Goal: Information Seeking & Learning: Understand process/instructions

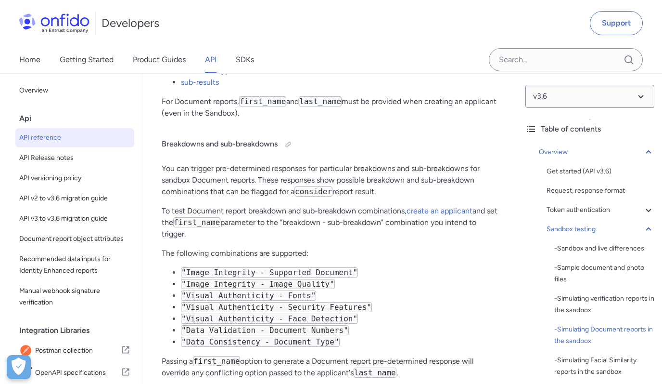
scroll to position [2907, 0]
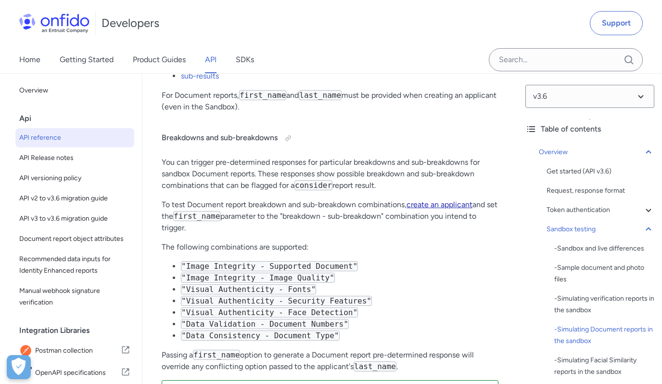
click at [431, 209] on link "create an applicant" at bounding box center [440, 204] width 66 height 9
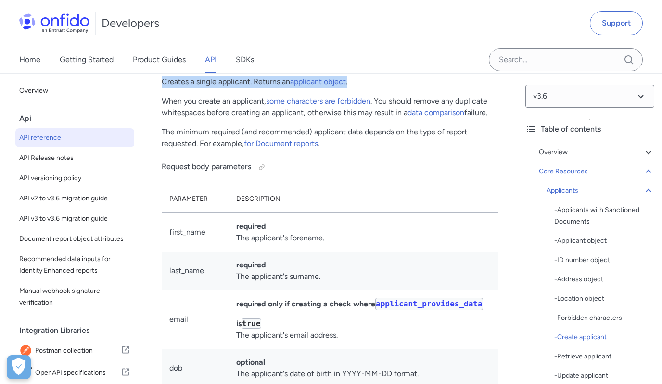
drag, startPoint x: 248, startPoint y: 219, endPoint x: 145, endPoint y: 219, distance: 103.0
copy p "Creates a single applicant. Returns an applicant object ."
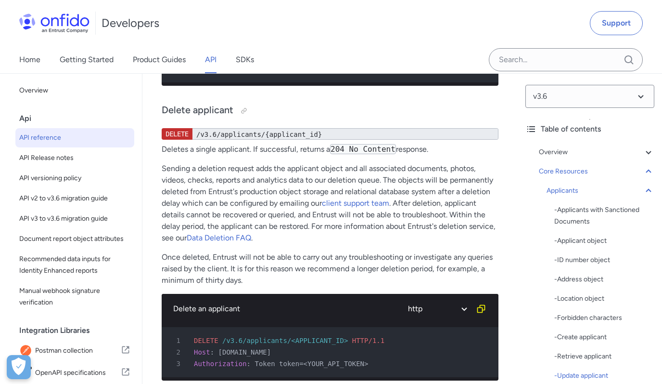
scroll to position [16829, 0]
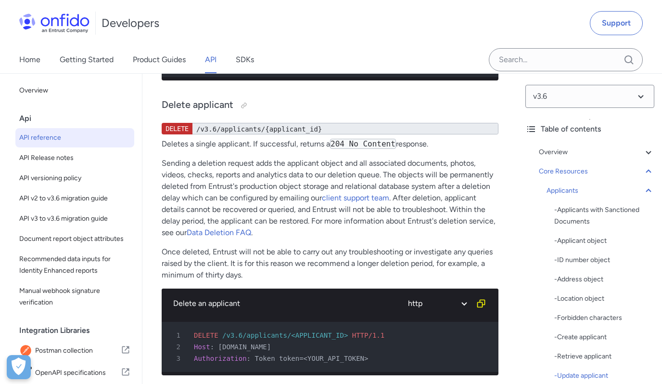
drag, startPoint x: 438, startPoint y: 297, endPoint x: 162, endPoint y: 298, distance: 275.4
click at [162, 150] on p "Deletes a single applicant. If successful, returns a 204 No Content response." at bounding box center [330, 144] width 337 height 12
copy p "Deletes a single applicant. If successful, returns a 204 No Content response."
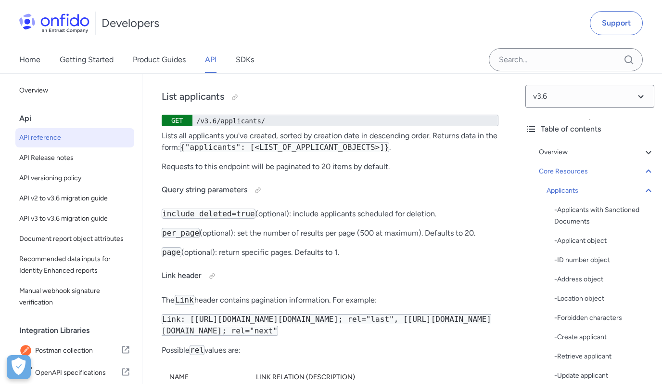
scroll to position [17359, 0]
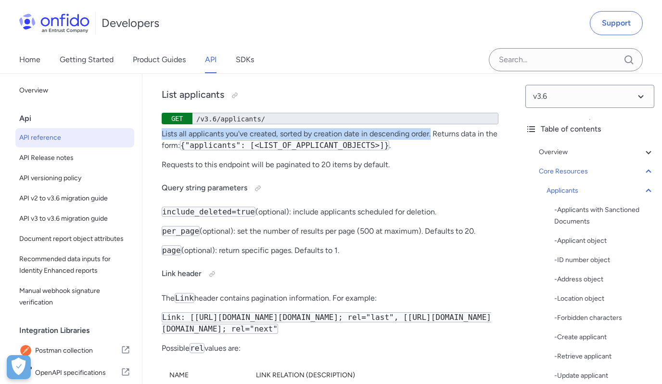
drag, startPoint x: 432, startPoint y: 285, endPoint x: 160, endPoint y: 286, distance: 272.5
copy p "Lists all applicants you've created, sorted by creation date in descending orde…"
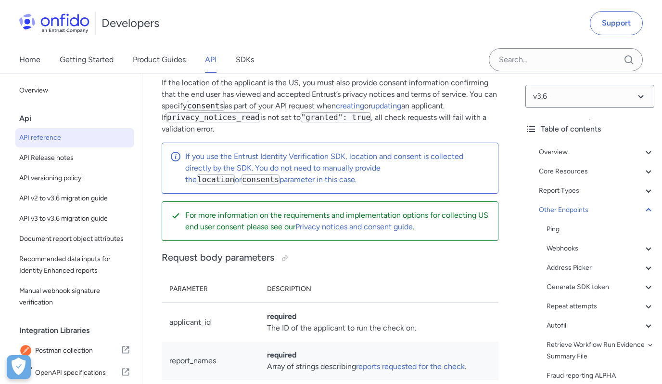
scroll to position [1, 0]
drag, startPoint x: 413, startPoint y: 291, endPoint x: 160, endPoint y: 288, distance: 253.2
copy p "Initiates a check for an applicant , which can contain one or more reports ."
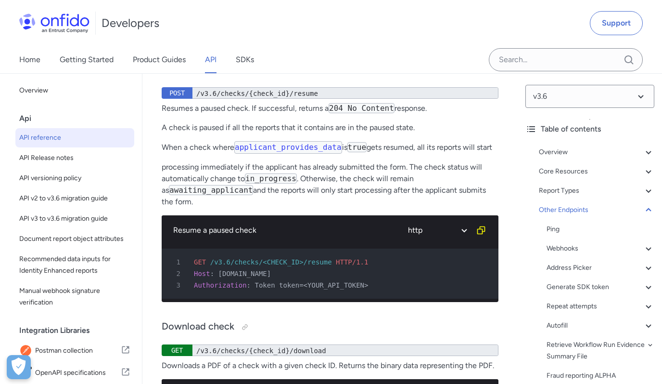
scroll to position [117057, 0]
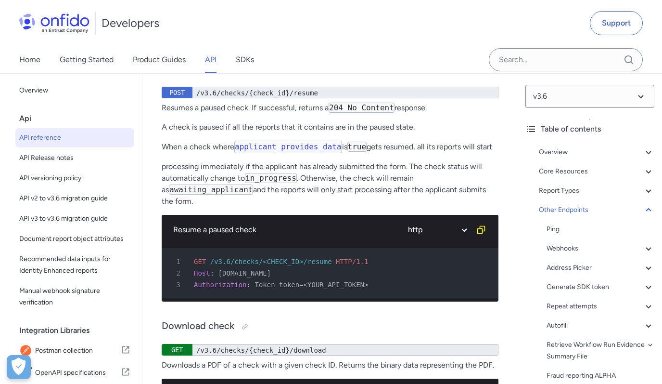
drag, startPoint x: 245, startPoint y: 182, endPoint x: 158, endPoint y: 182, distance: 86.7
copy p "Retrieves a single check"
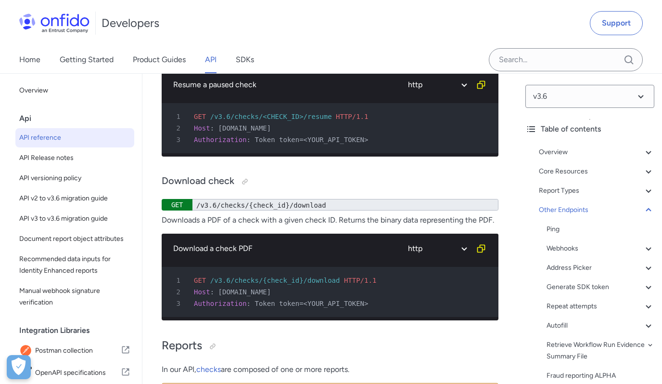
scroll to position [117235, 0]
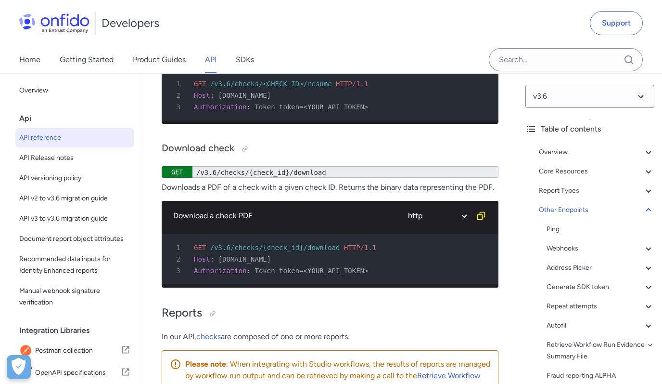
drag, startPoint x: 281, startPoint y: 236, endPoint x: 159, endPoint y: 237, distance: 121.3
copy p "Returns all checks for an applicant."
